Goal: Find specific page/section: Find specific page/section

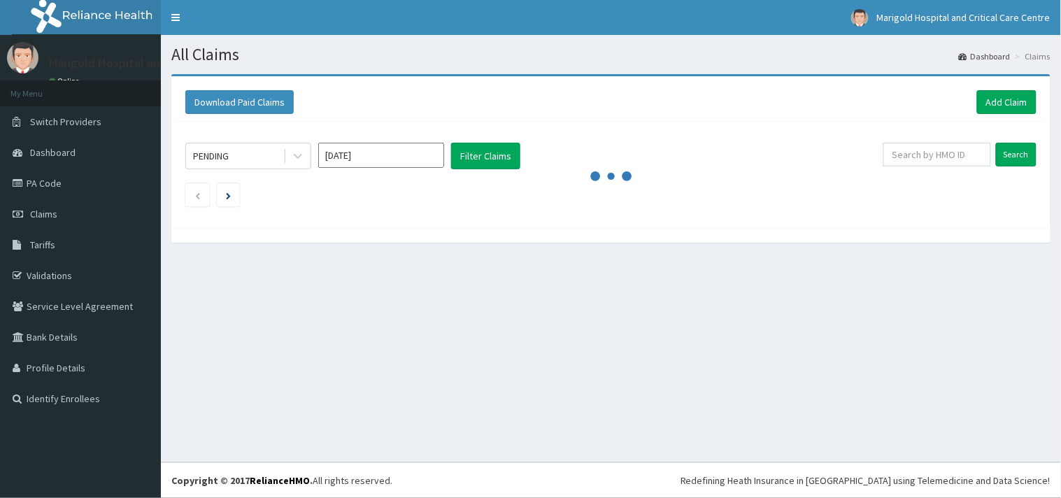
click at [50, 180] on link "PA Code" at bounding box center [80, 183] width 161 height 31
